Goal: Task Accomplishment & Management: Complete application form

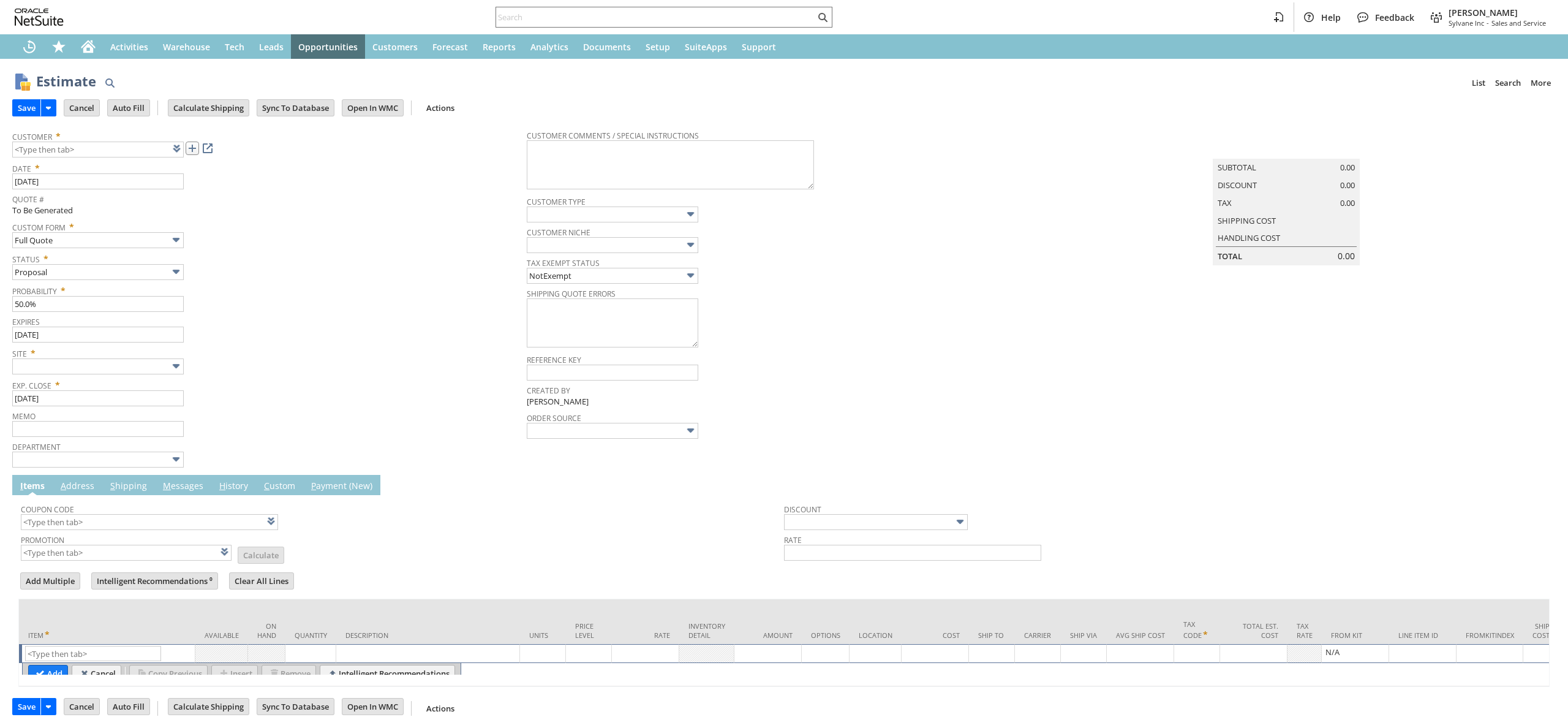
drag, startPoint x: 0, startPoint y: 0, endPoint x: 198, endPoint y: 150, distance: 248.4
click at [198, 150] on link at bounding box center [193, 148] width 13 height 13
click at [1160, 277] on td "Summary Subtotal 0.00 Discount 0.00 Tax 0.00 Shipping Cost Handling Cost Total …" at bounding box center [1299, 296] width 514 height 345
type input "CU1234802 [PERSON_NAME]"
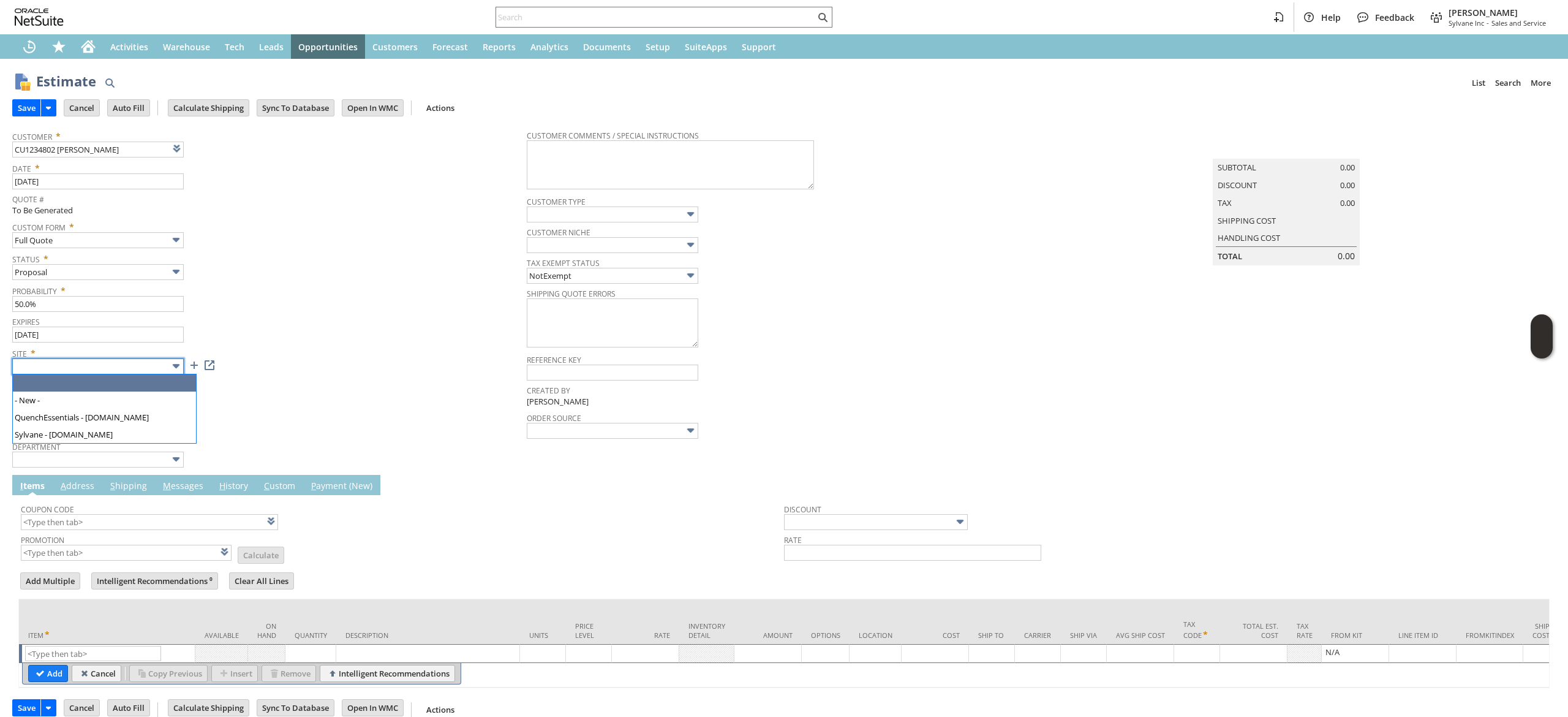
click at [150, 366] on input "text" at bounding box center [98, 366] width 171 height 16
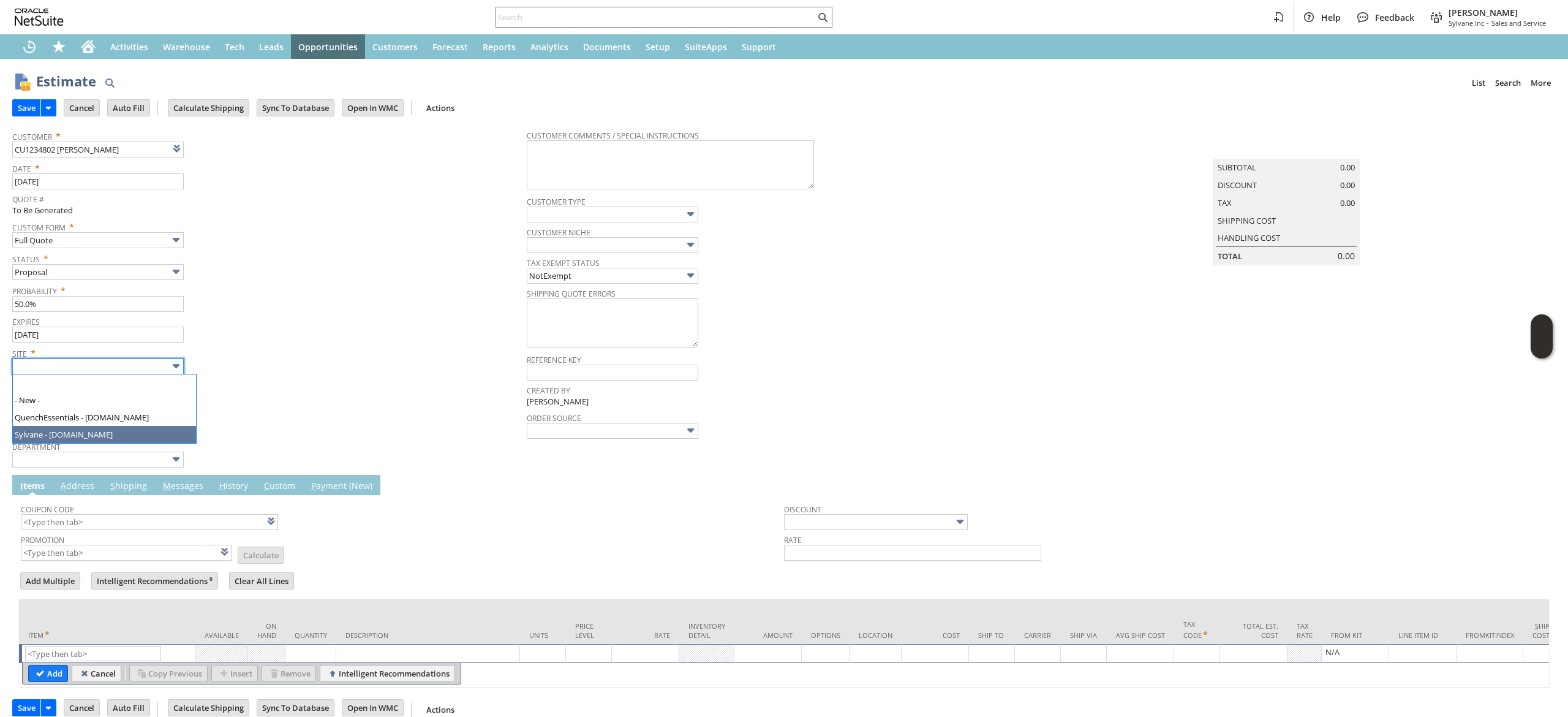
type input "Sylvane - [DOMAIN_NAME]"
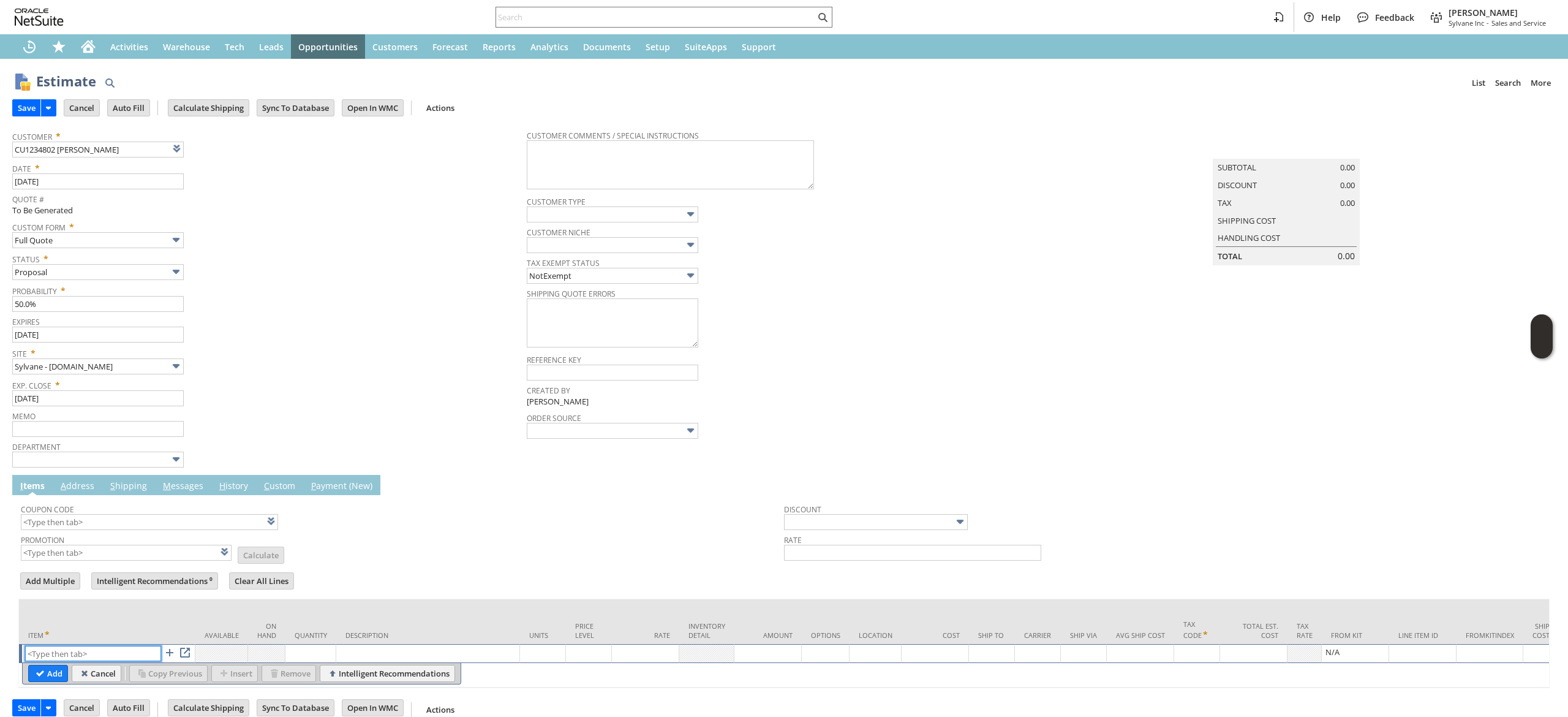
click at [123, 656] on input "text" at bounding box center [93, 653] width 136 height 16
paste input "fr10014"
type input "fr10014"
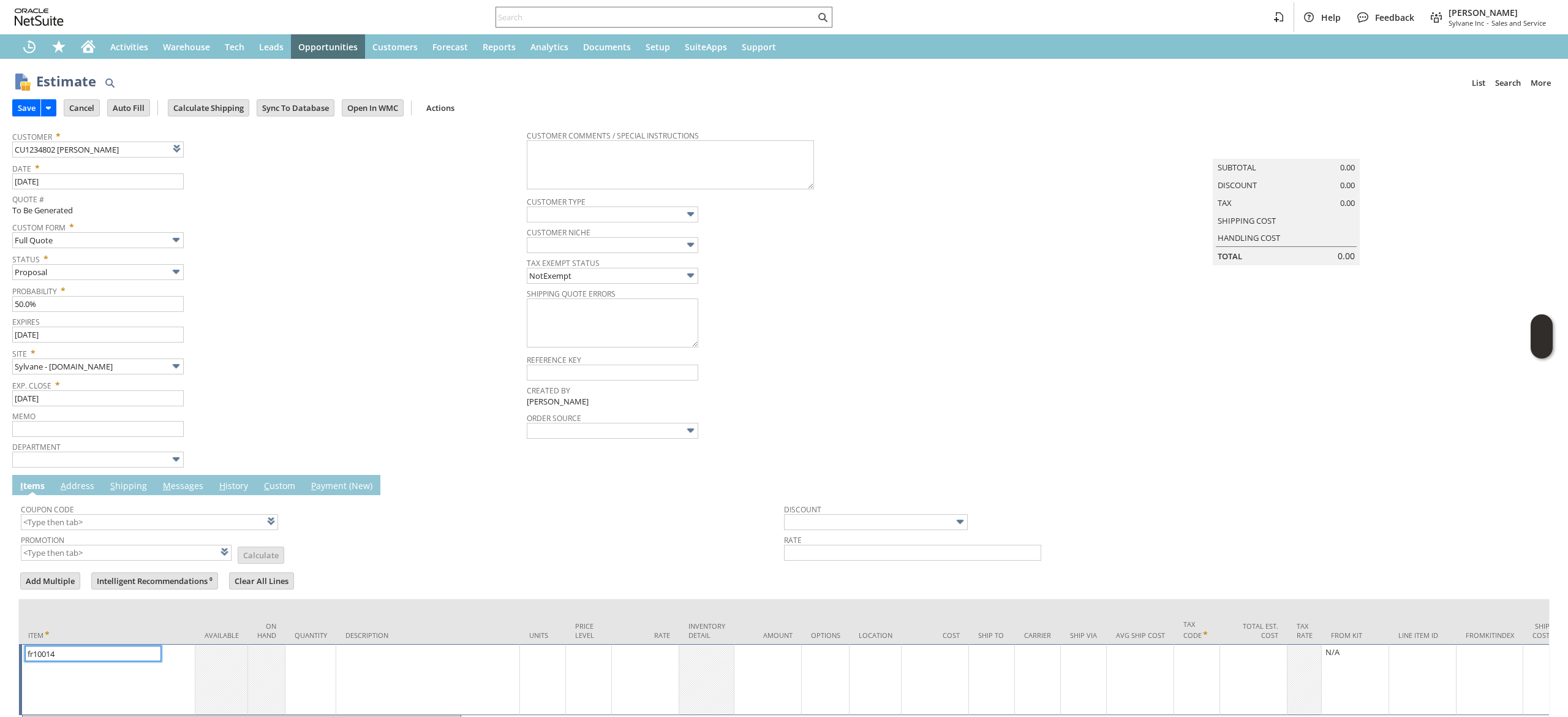
type input "1"
type input "fr10014"
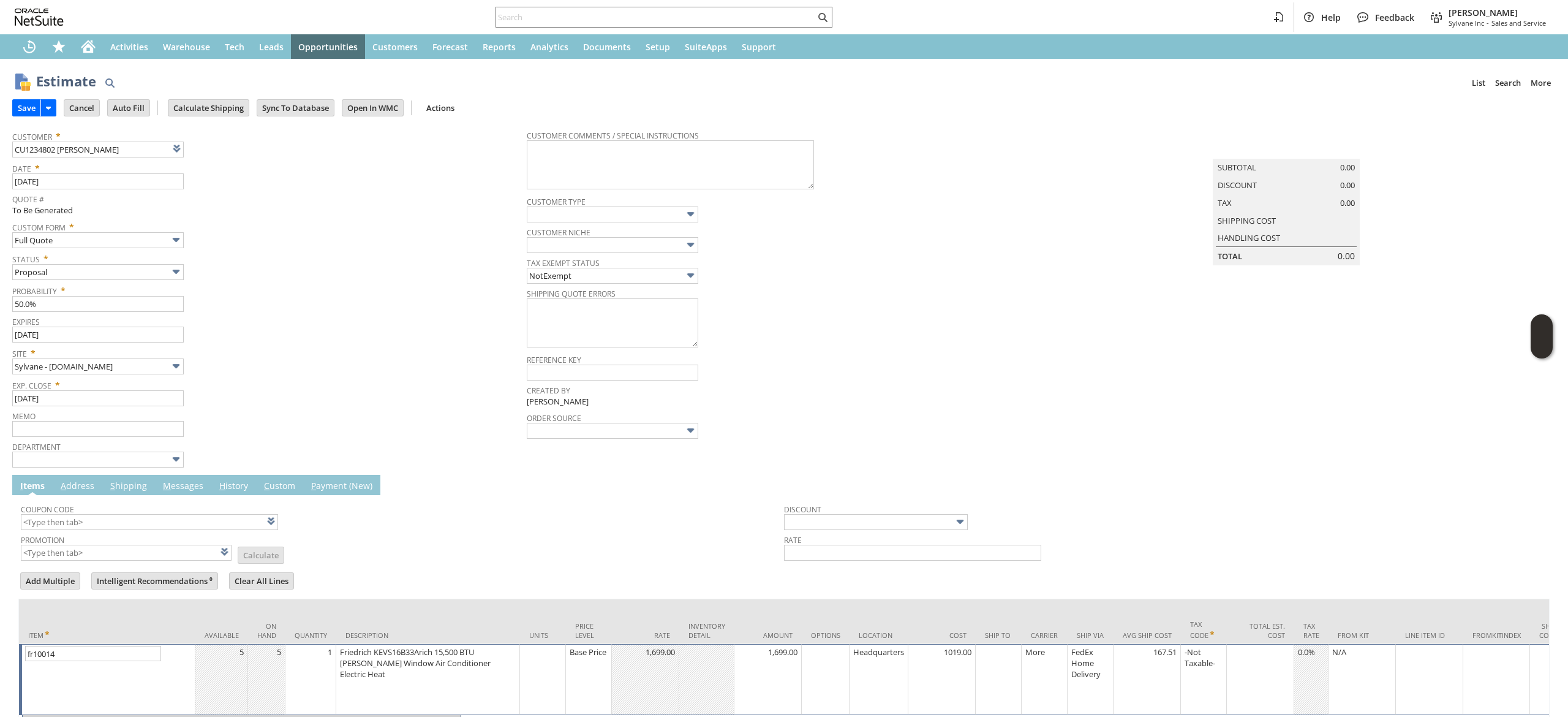
click at [309, 664] on td "1" at bounding box center [311, 680] width 51 height 71
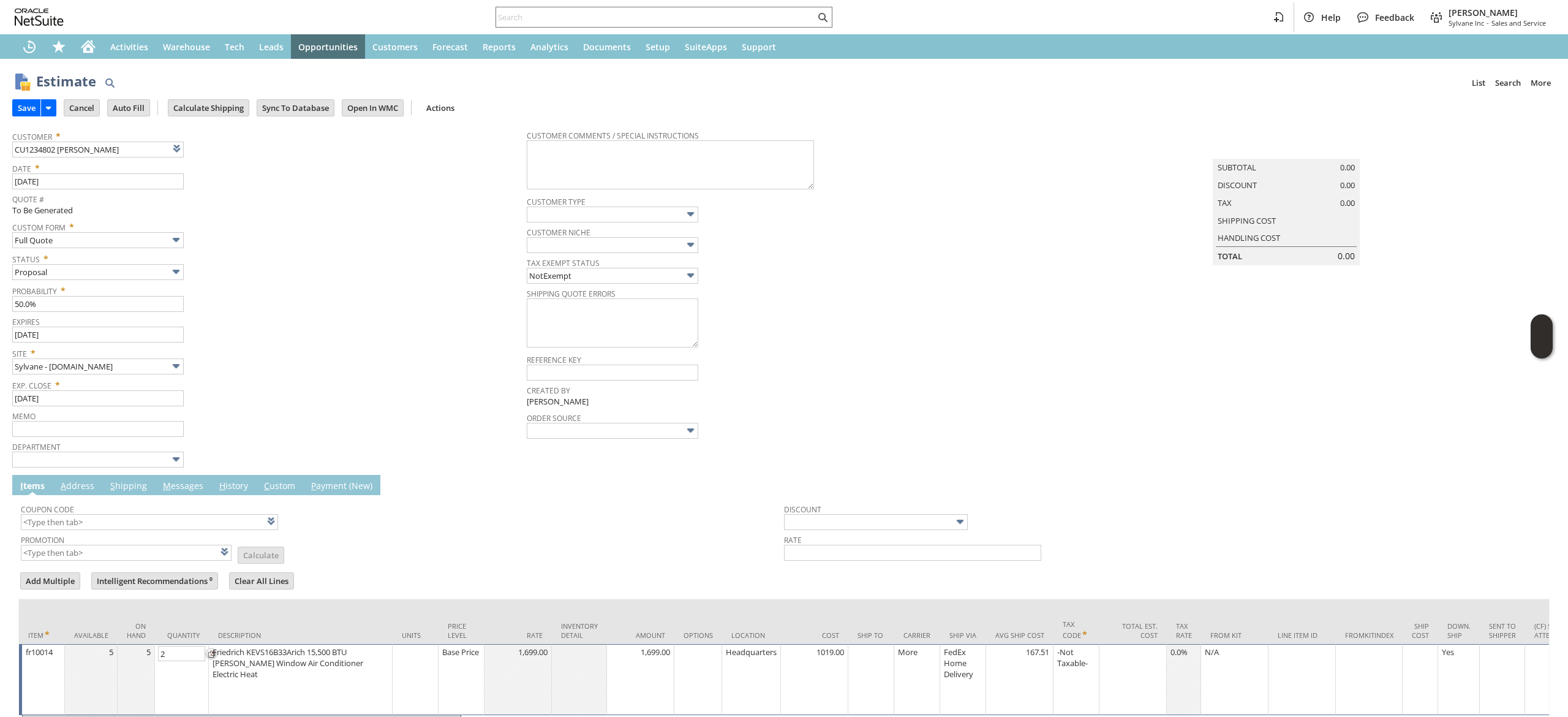
scroll to position [77, 0]
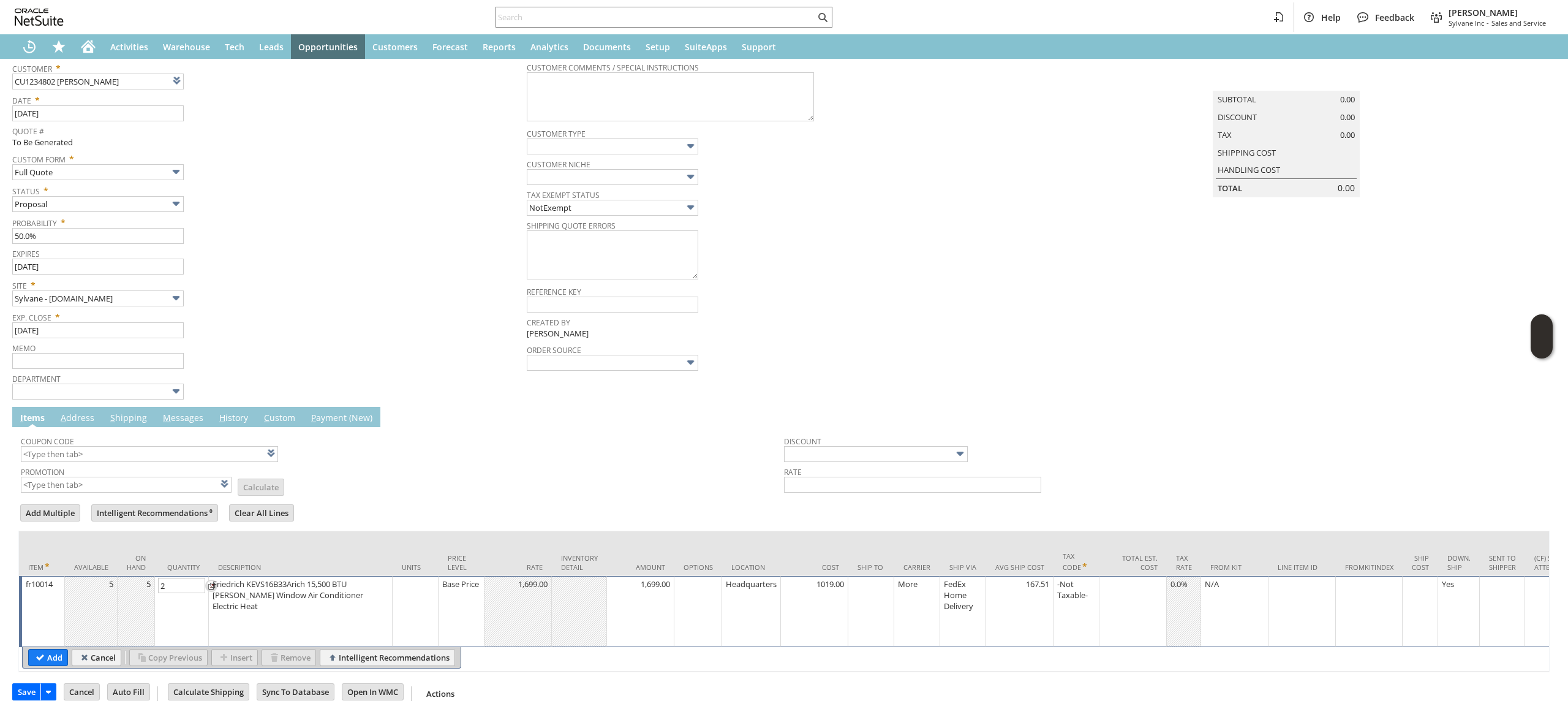
type input "2"
click at [32, 647] on table "Add Cancel Copy Previous Insert Remove Intelligent Recommendations" at bounding box center [241, 657] width 439 height 22
click at [42, 649] on input "Add" at bounding box center [48, 657] width 39 height 16
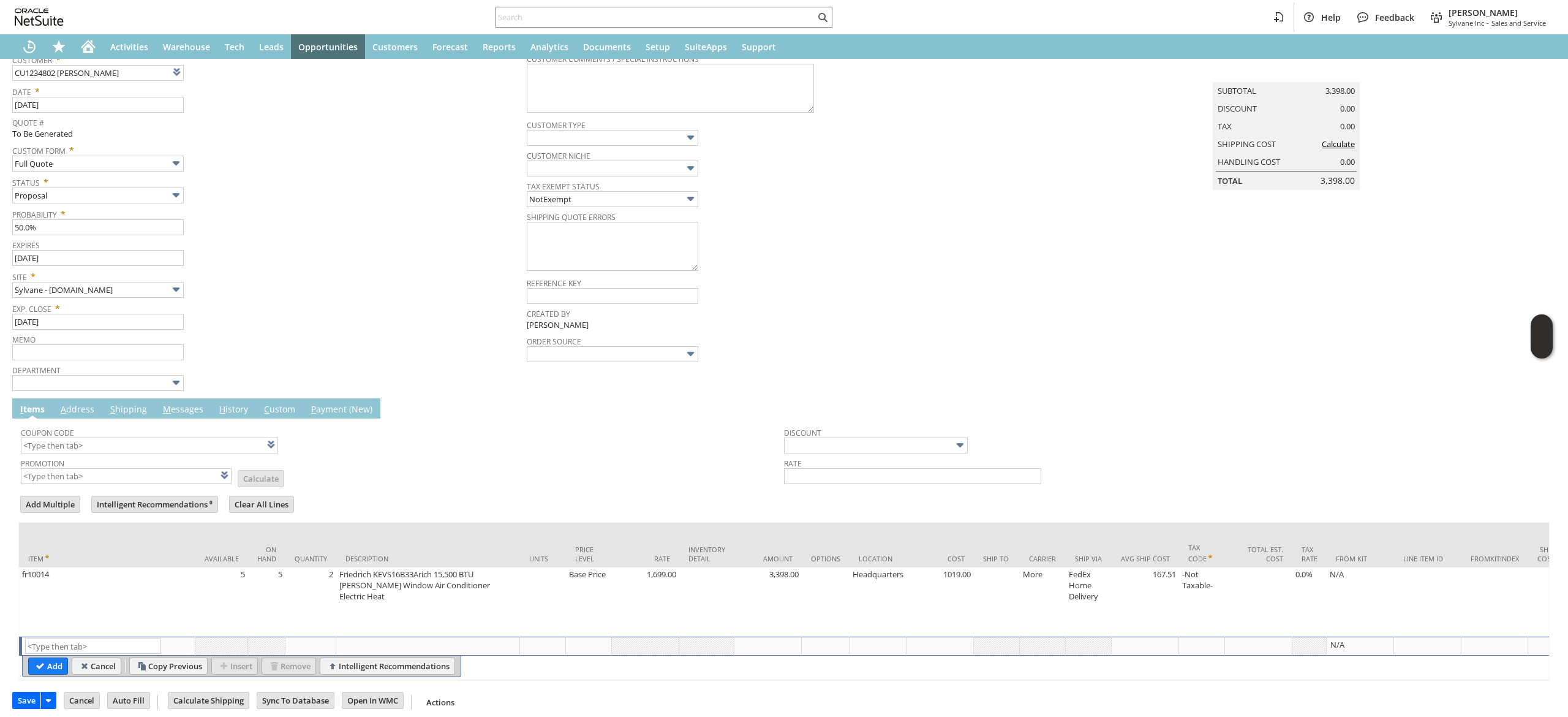
scroll to position [0, 0]
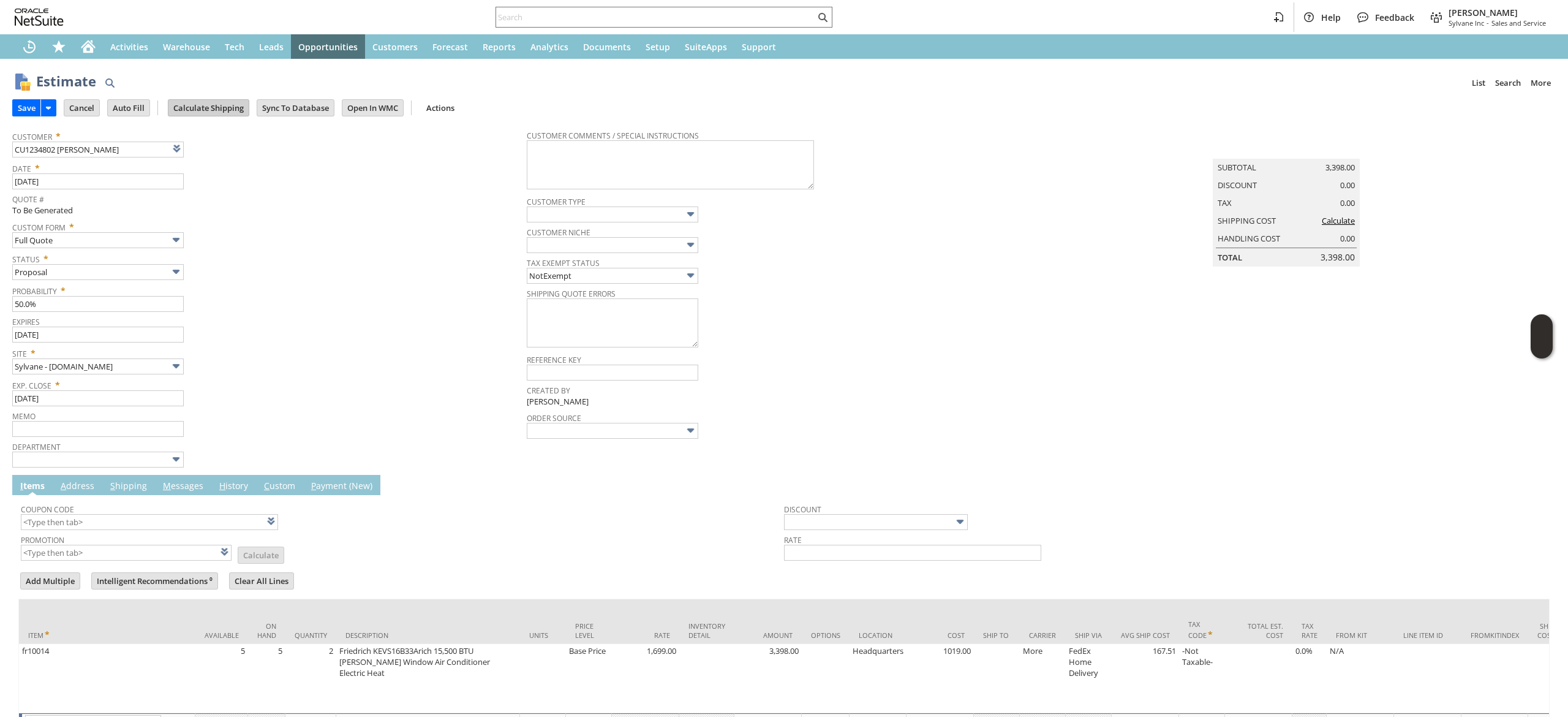
click at [223, 112] on input "Calculate Shipping" at bounding box center [208, 108] width 80 height 16
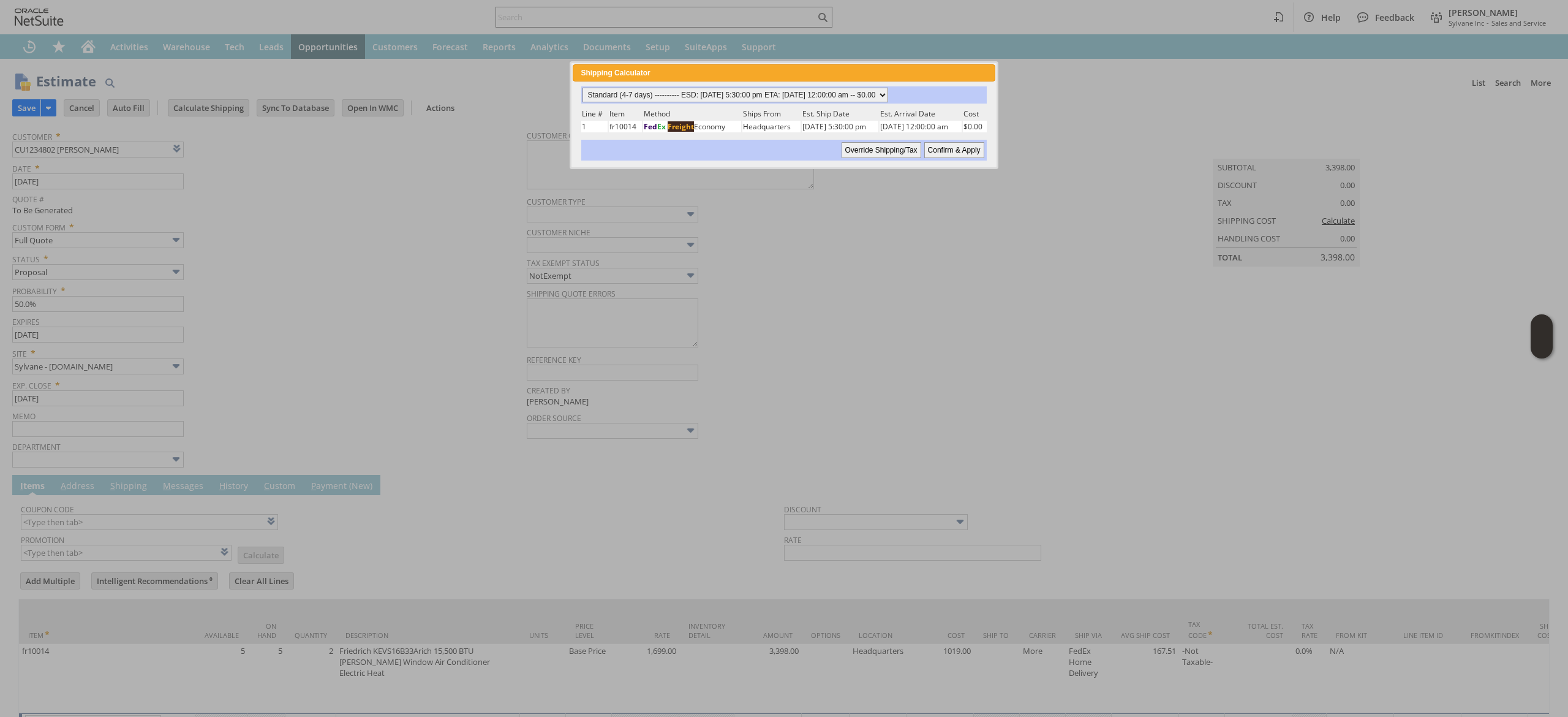
click at [746, 96] on select "Standard (4-7 days) ---------- ESD: [DATE] 5:30:00 pm ETA: [DATE] 12:00:00 am -…" at bounding box center [736, 95] width 306 height 15
click at [583, 88] on select "Standard (4-7 days) ---------- ESD: [DATE] 5:30:00 pm ETA: [DATE] 12:00:00 am -…" at bounding box center [736, 95] width 306 height 15
click at [951, 150] on input "Confirm & Apply" at bounding box center [954, 150] width 60 height 16
type input "Add"
type input "Copy Previous"
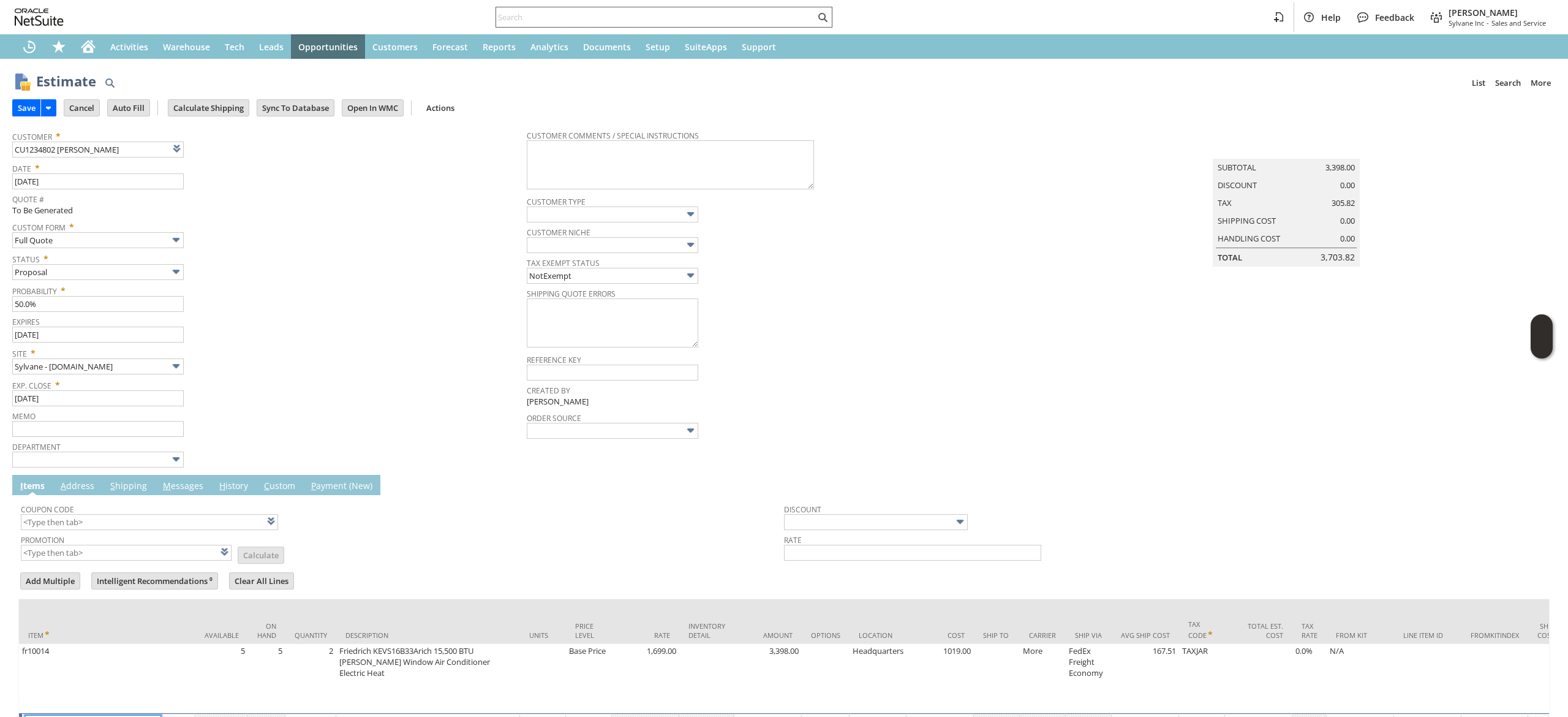
scroll to position [2, 0]
click at [174, 480] on link "M essages" at bounding box center [183, 484] width 46 height 13
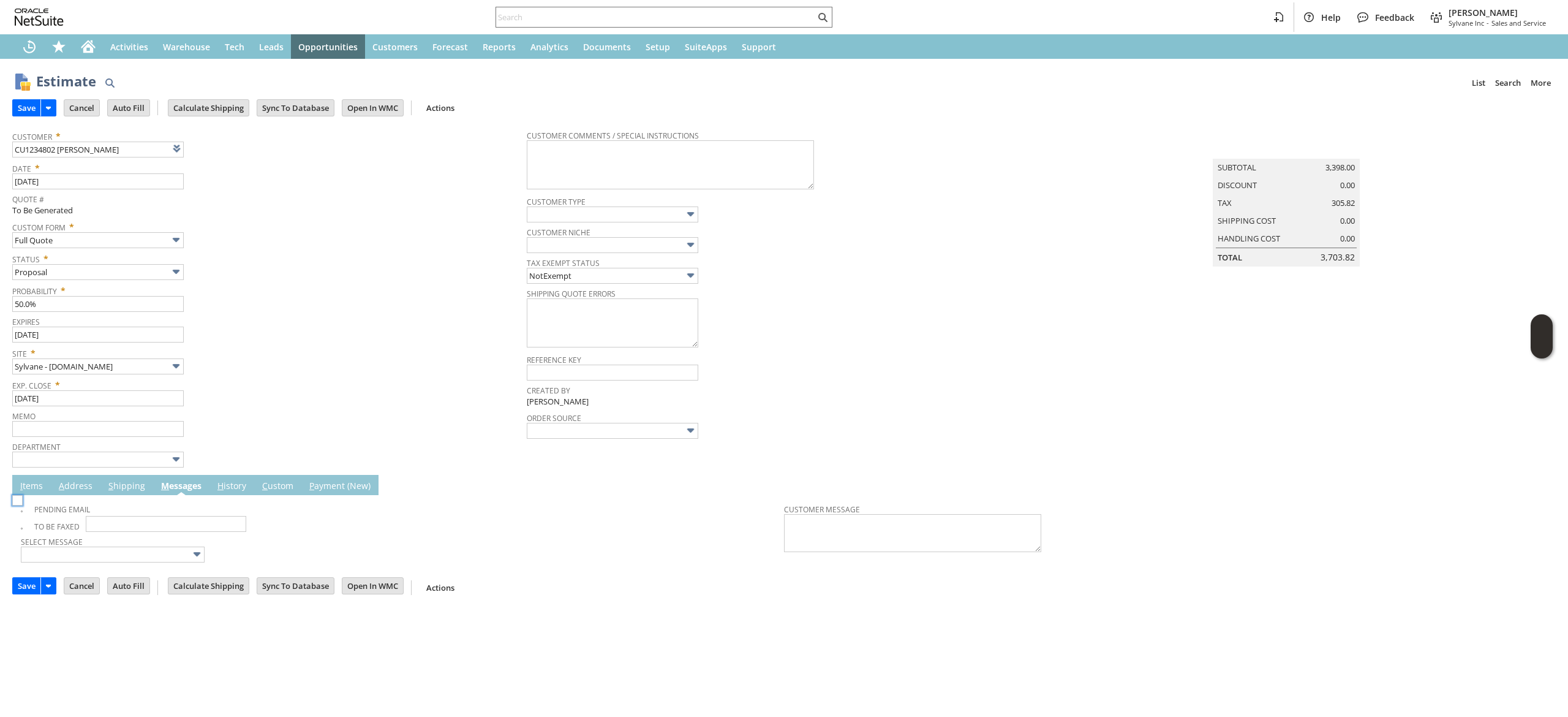
scroll to position [0, 0]
click at [22, 504] on img at bounding box center [17, 500] width 11 height 11
checkbox input "true"
click at [20, 104] on input "Save" at bounding box center [26, 108] width 27 height 16
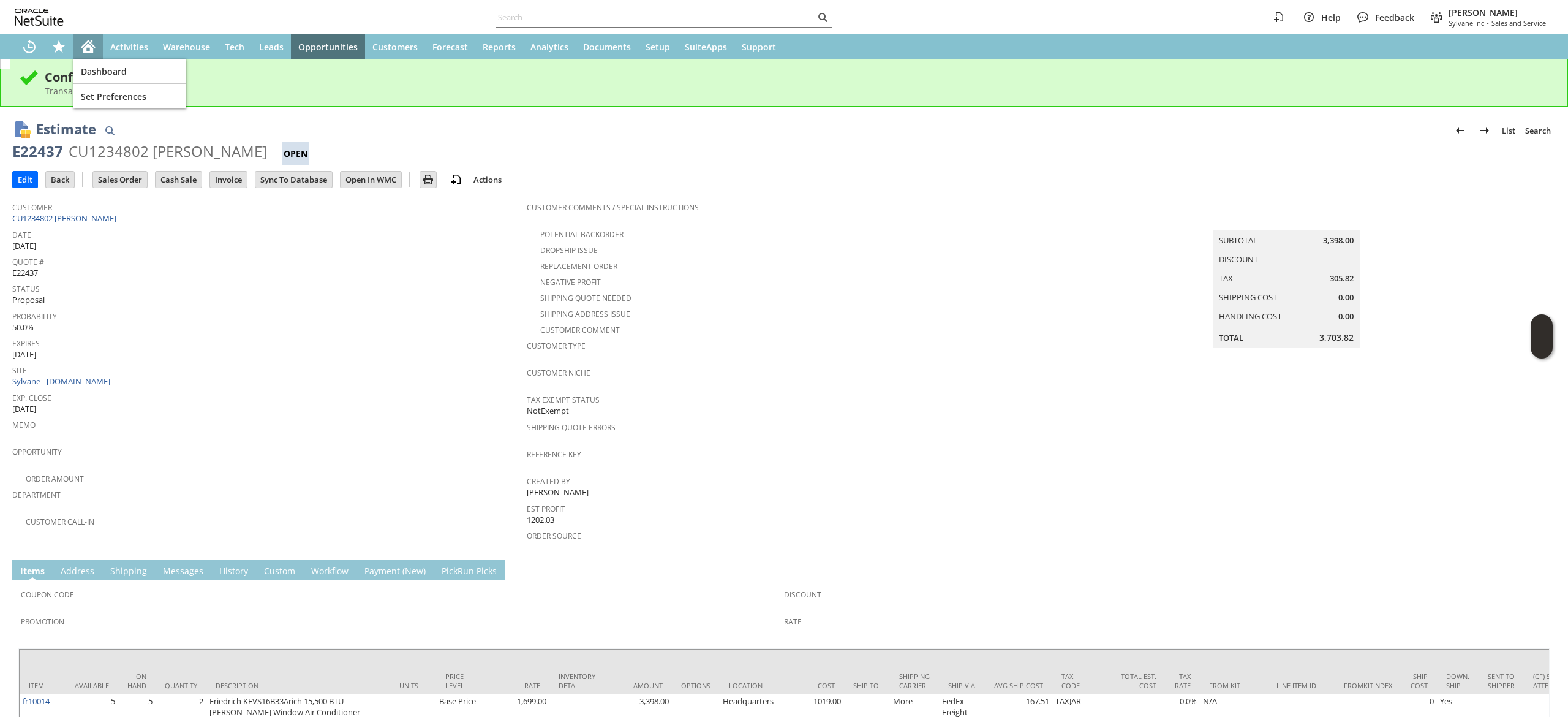
click at [96, 46] on div "Home" at bounding box center [88, 46] width 30 height 25
